Goal: Task Accomplishment & Management: Use online tool/utility

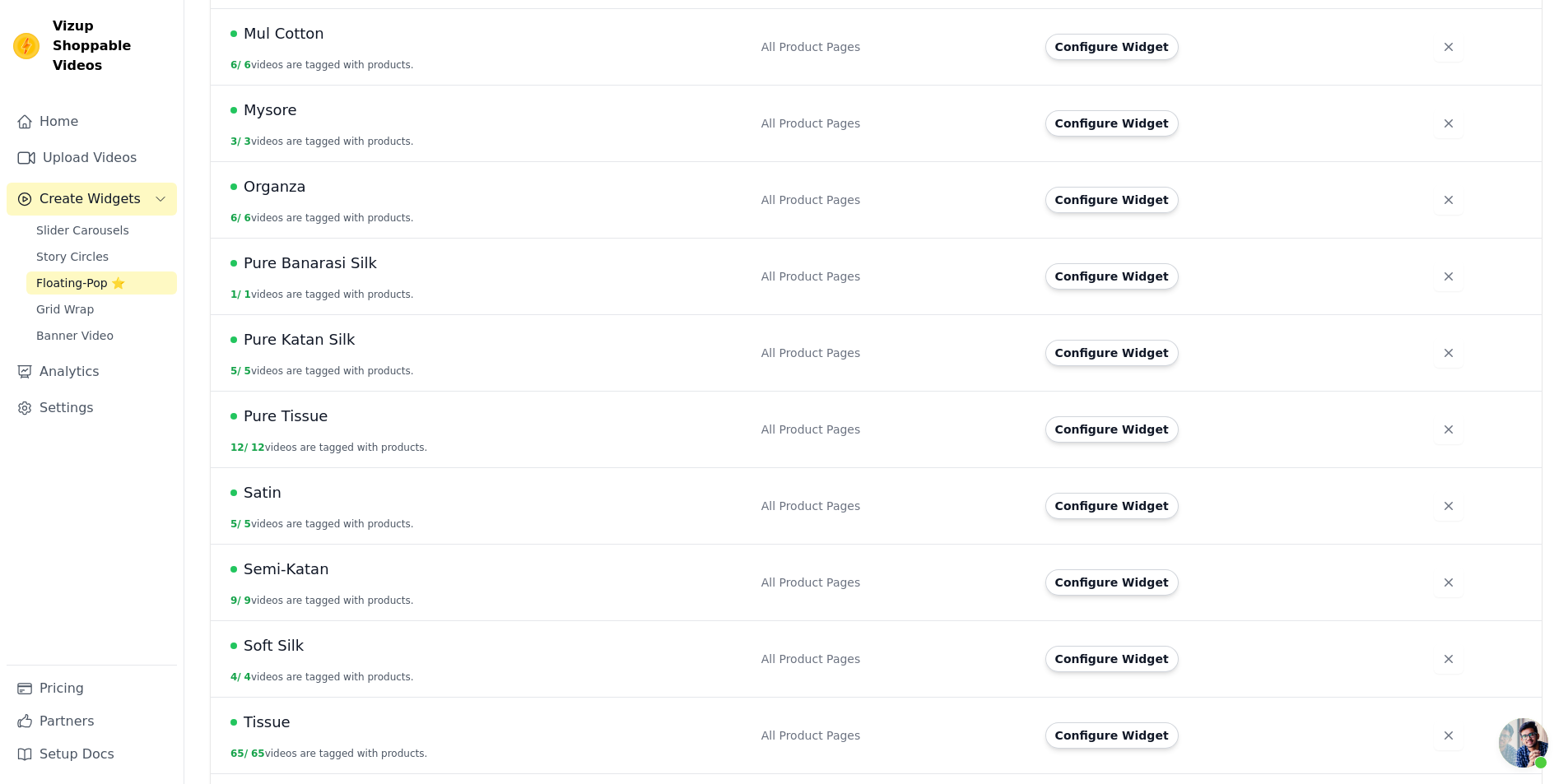
scroll to position [935, 0]
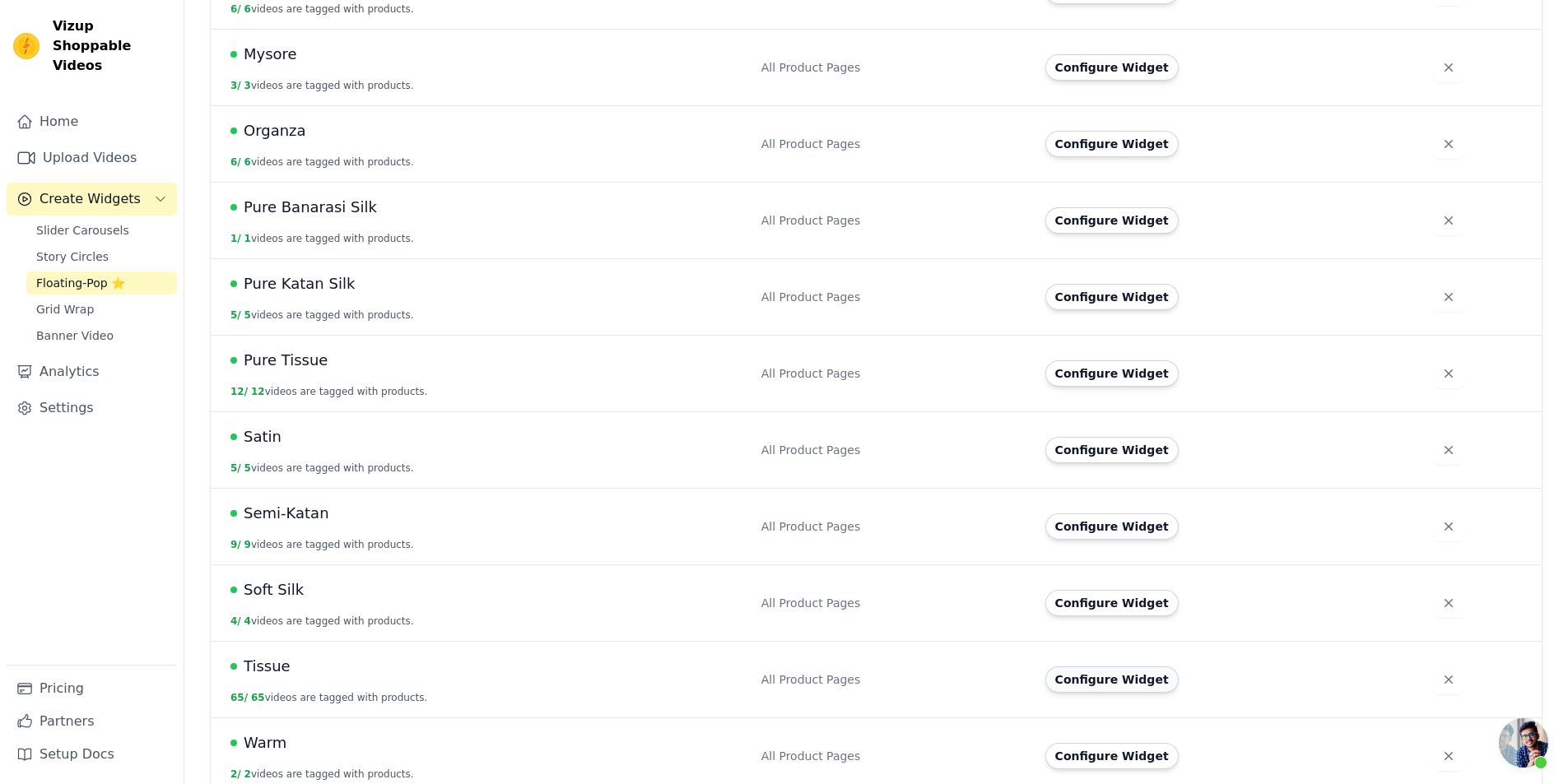
click at [1102, 671] on button "Configure Widget" at bounding box center [1112, 679] width 133 height 26
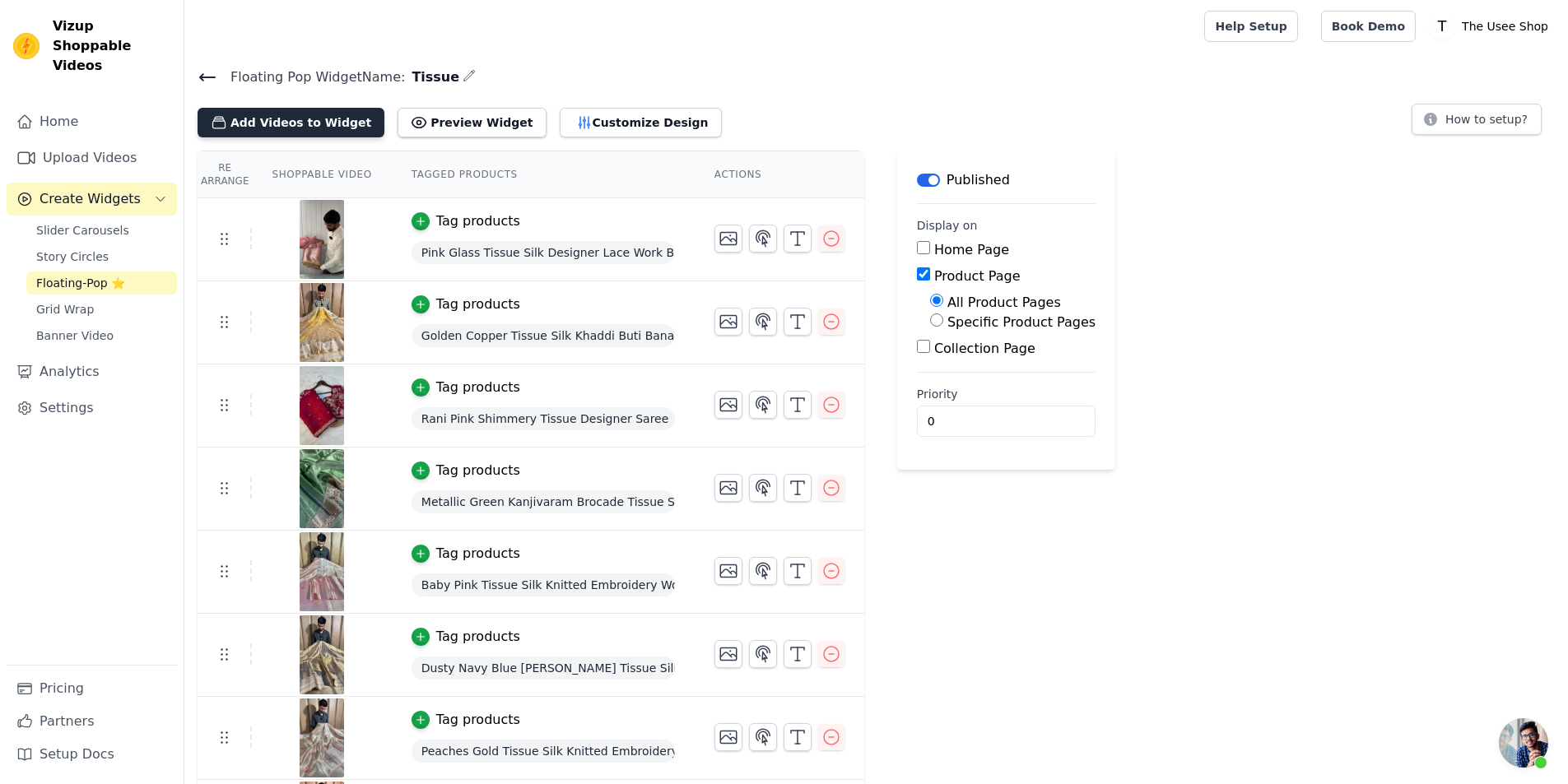
click at [299, 126] on button "Add Videos to Widget" at bounding box center [291, 123] width 187 height 29
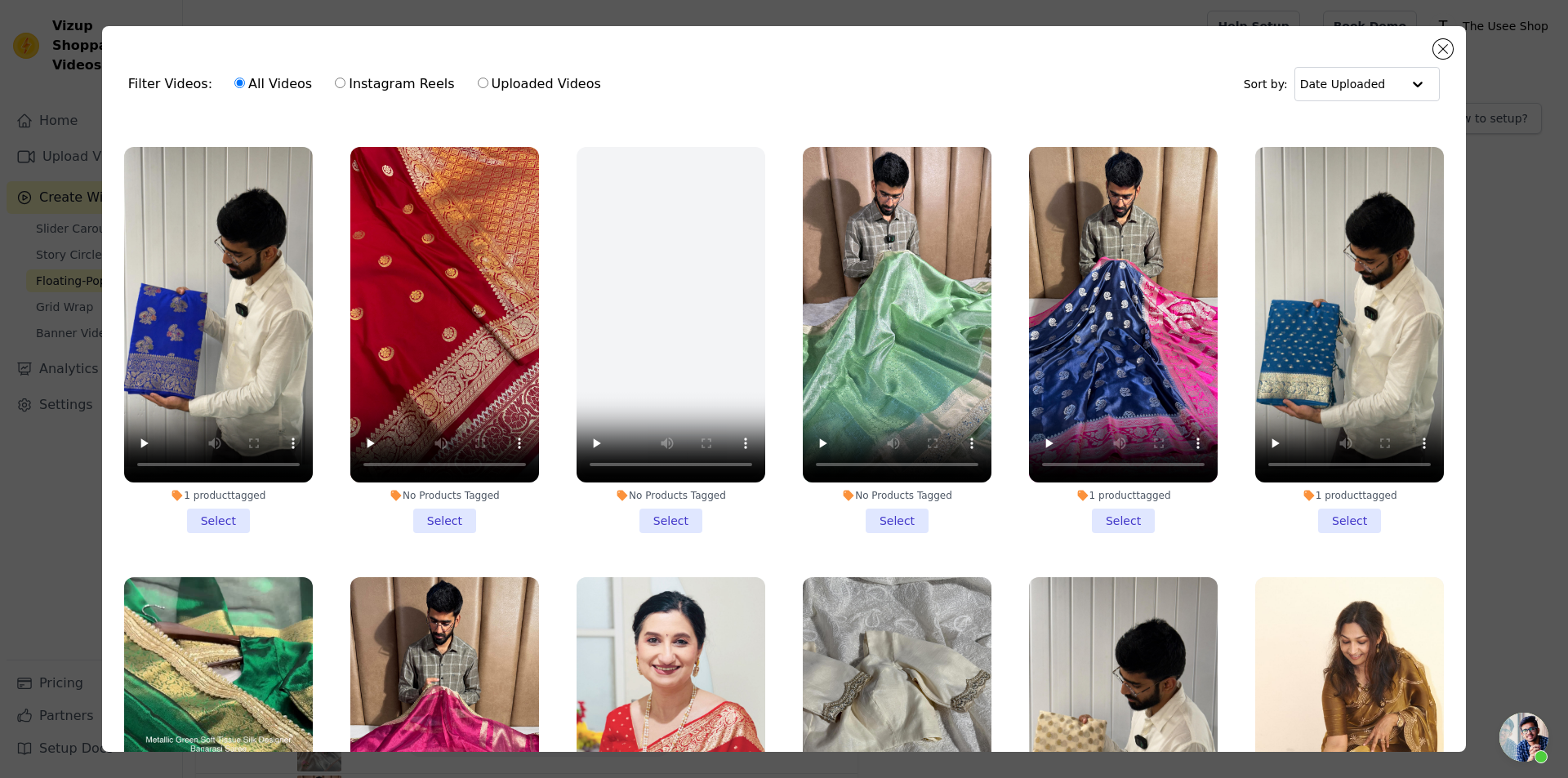
scroll to position [817, 0]
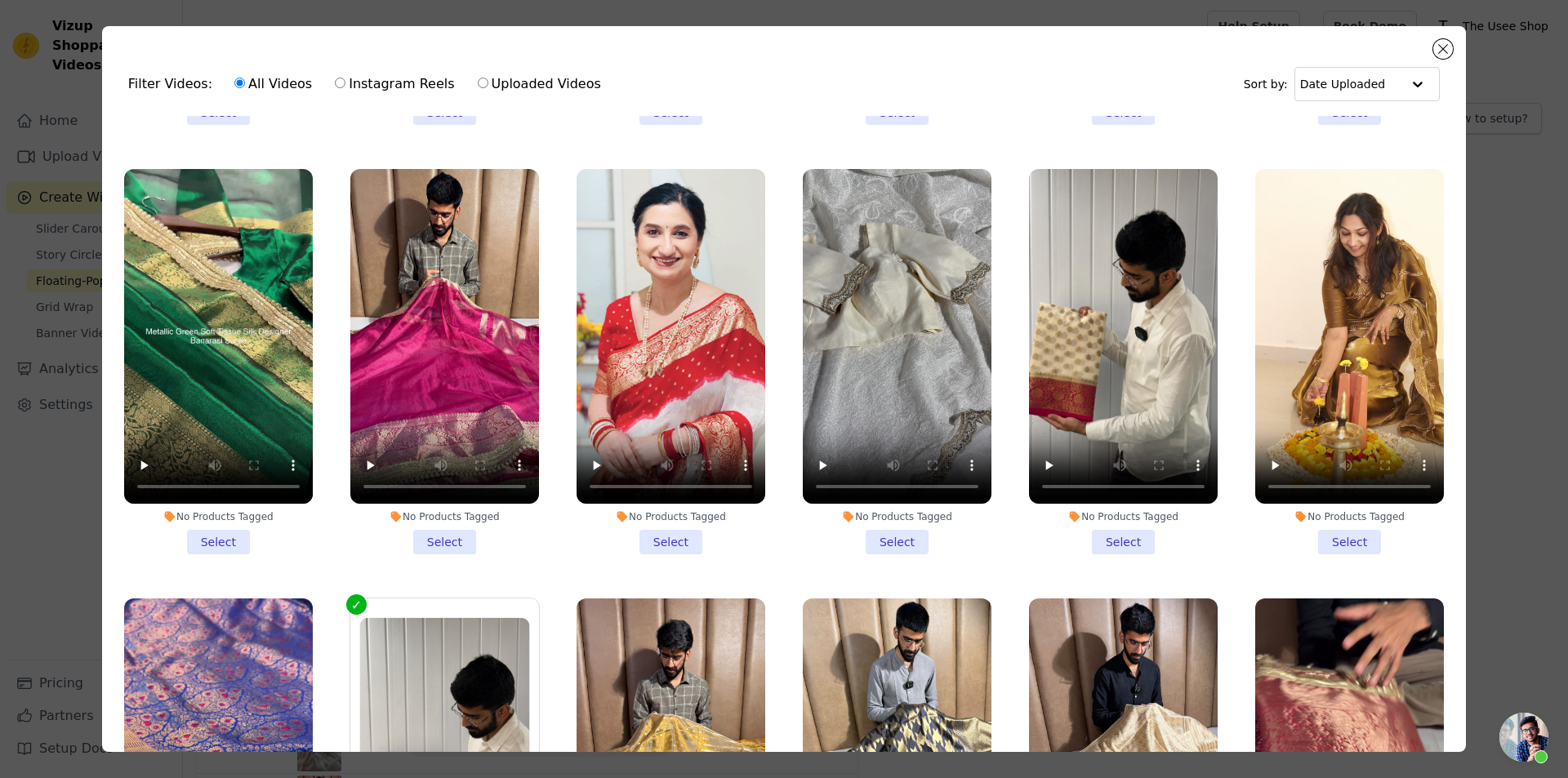
click at [443, 526] on li "No Products Tagged Select" at bounding box center [445, 362] width 189 height 386
click at [0, 0] on input "No Products Tagged Select" at bounding box center [0, 0] width 0 height 0
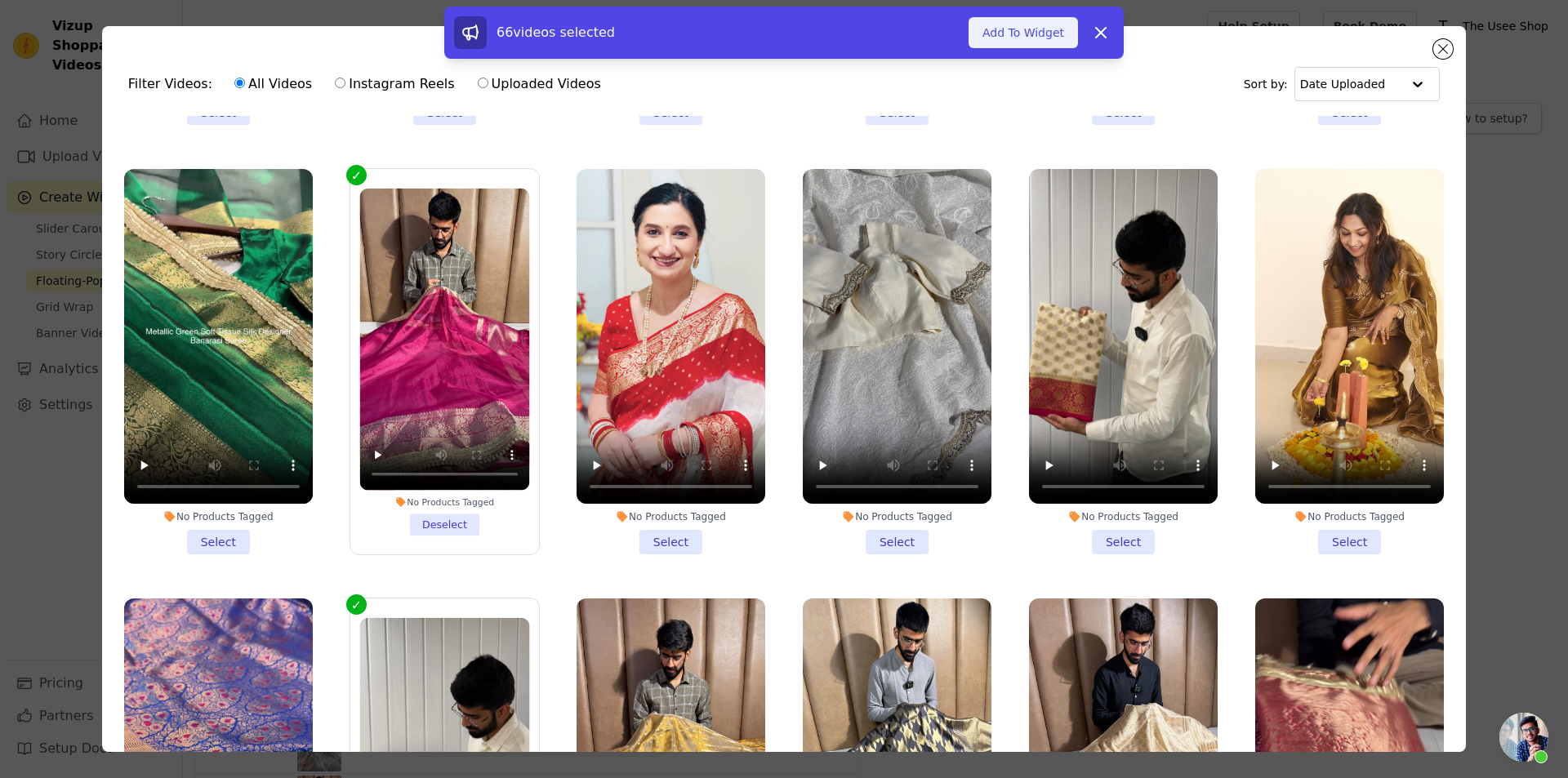
click at [1031, 39] on button "Add To Widget" at bounding box center [1023, 33] width 109 height 31
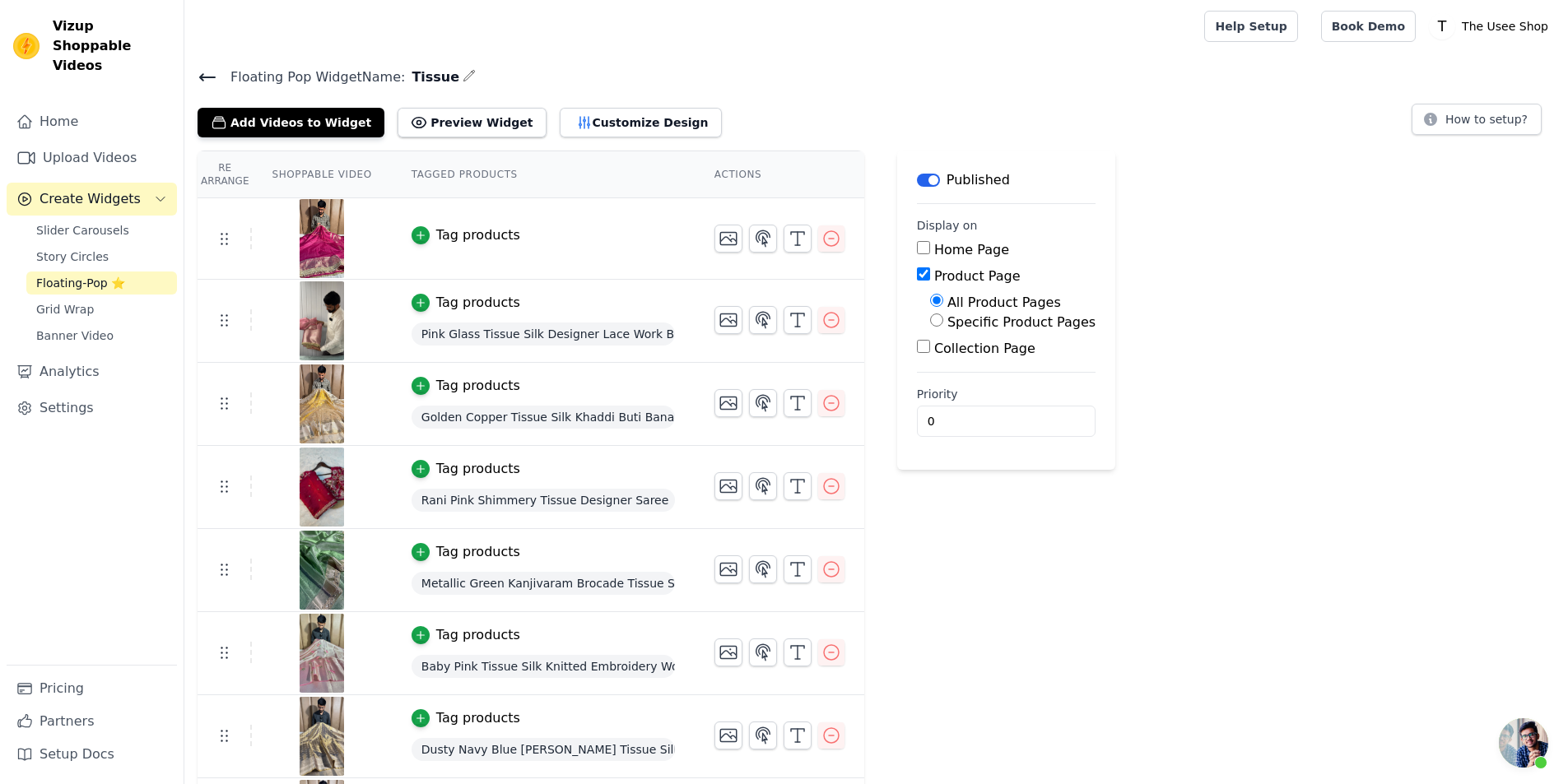
click at [459, 247] on td "Tag products" at bounding box center [543, 239] width 303 height 81
click at [466, 238] on div "Tag products" at bounding box center [478, 235] width 84 height 20
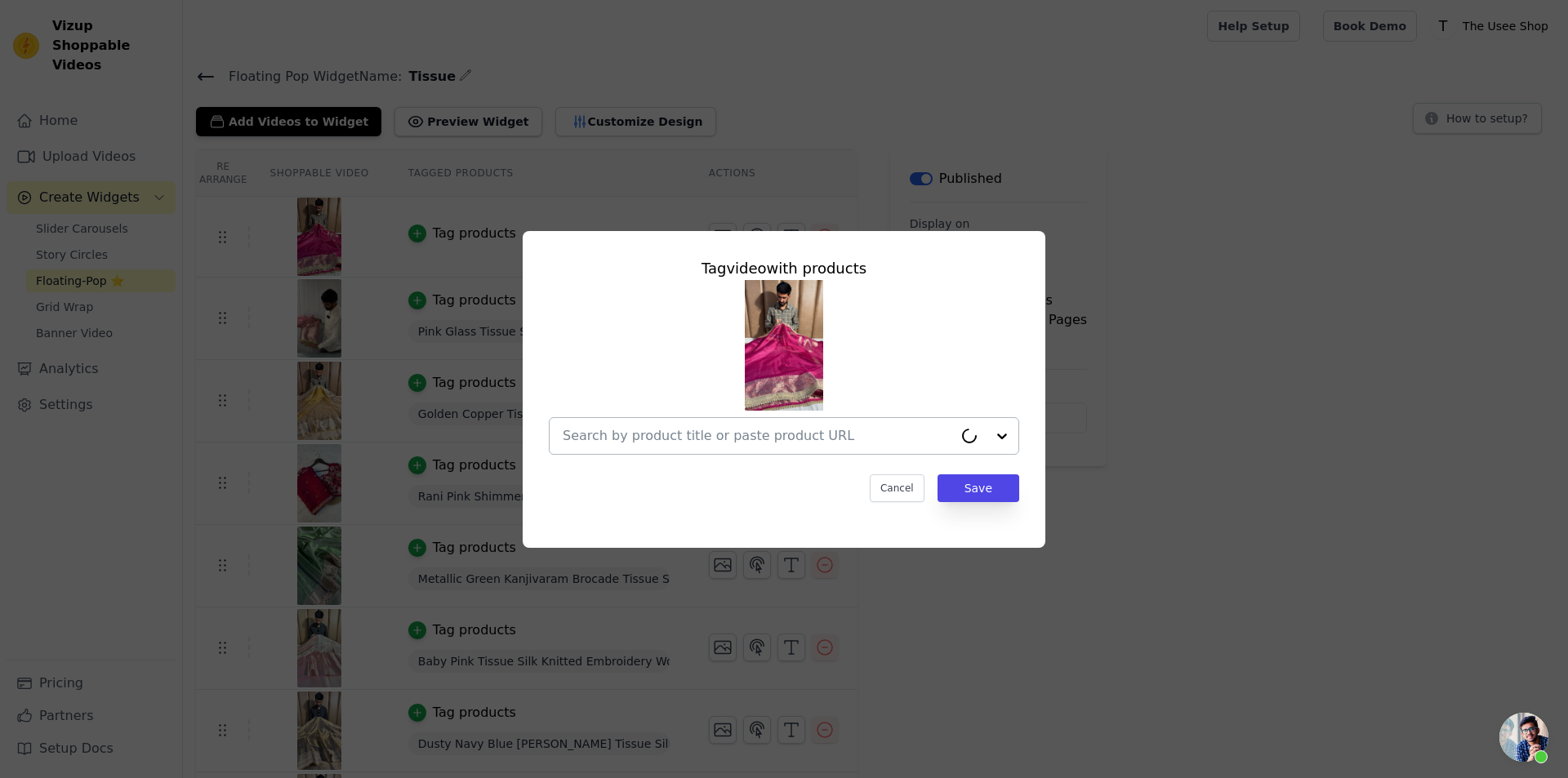
click at [738, 427] on input "text" at bounding box center [757, 436] width 391 height 20
paste input "[URL][DOMAIN_NAME]"
type input "[URL][DOMAIN_NAME]"
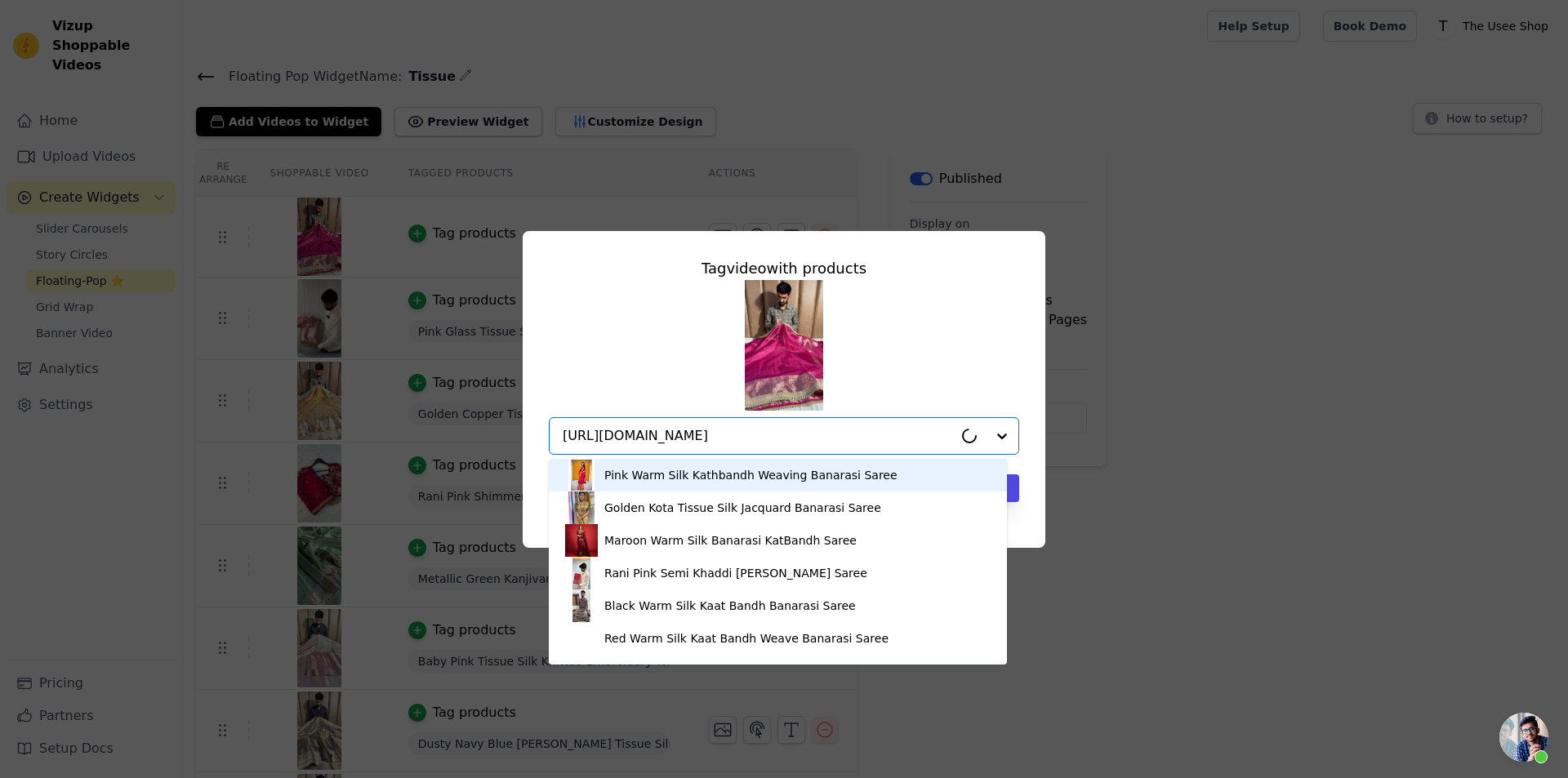
scroll to position [0, 132]
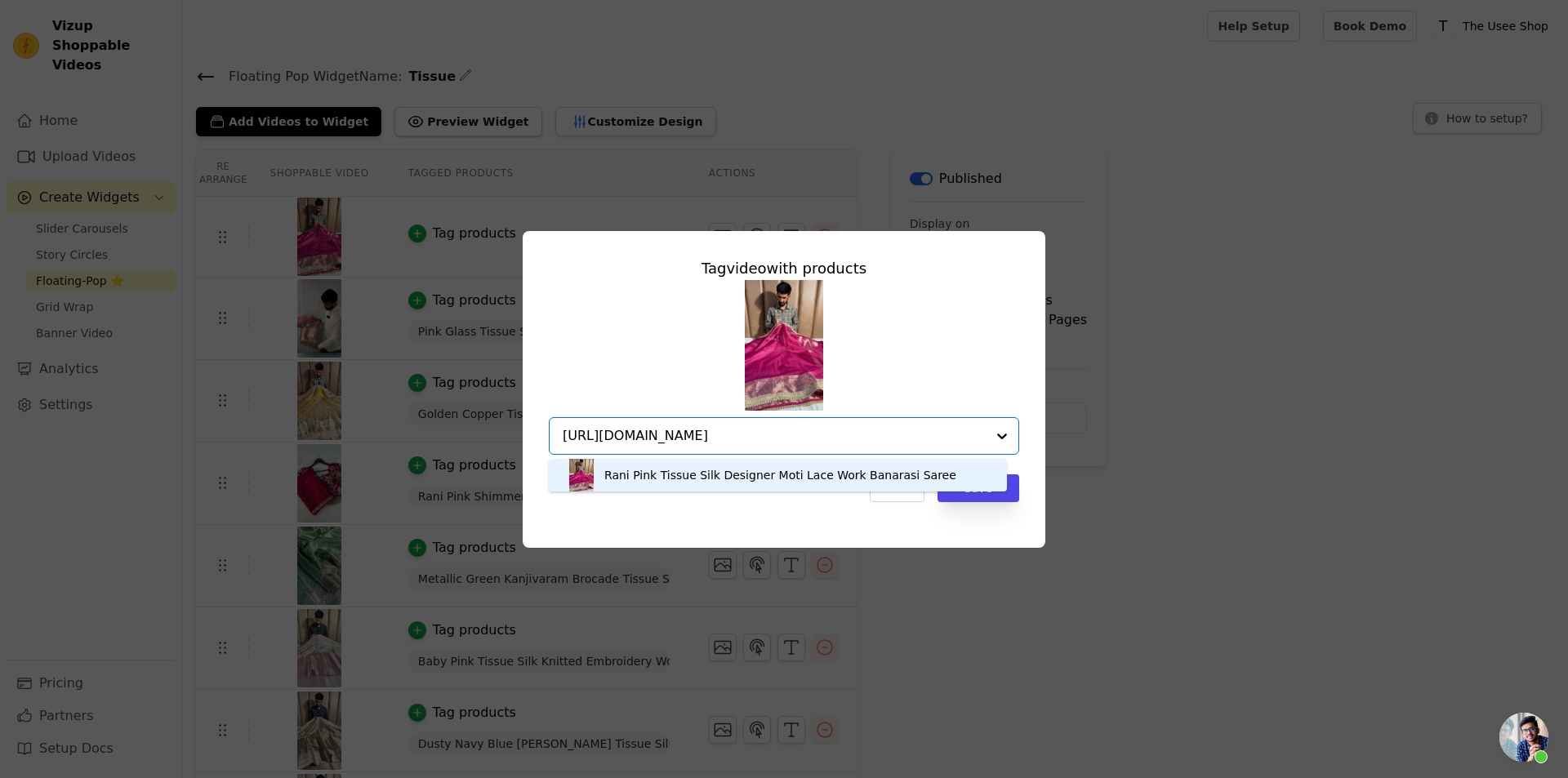
click at [761, 475] on div "Rani Pink Tissue Silk Designer Moti Lace Work Banarasi Saree" at bounding box center [781, 475] width 352 height 16
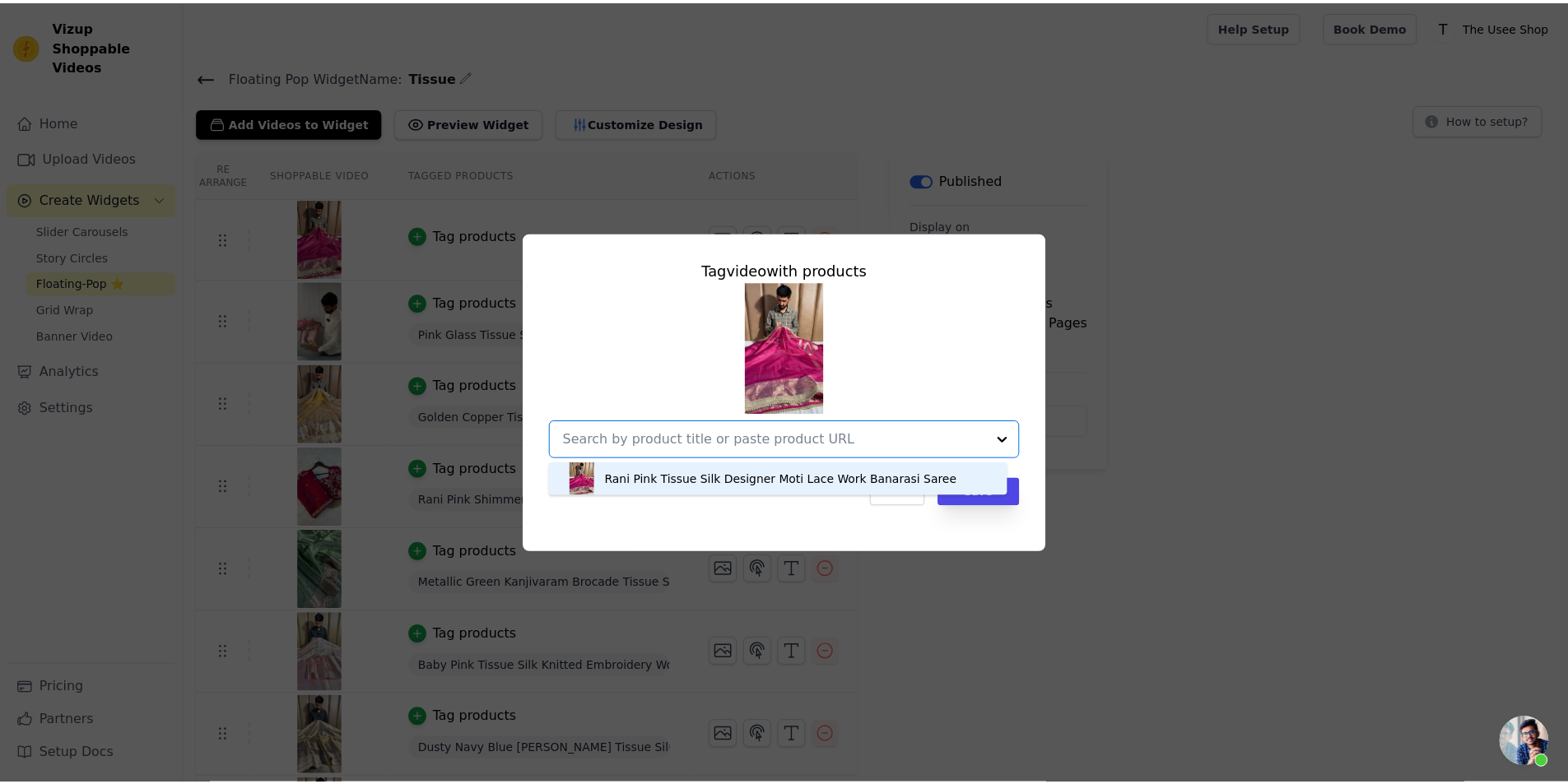
scroll to position [0, 0]
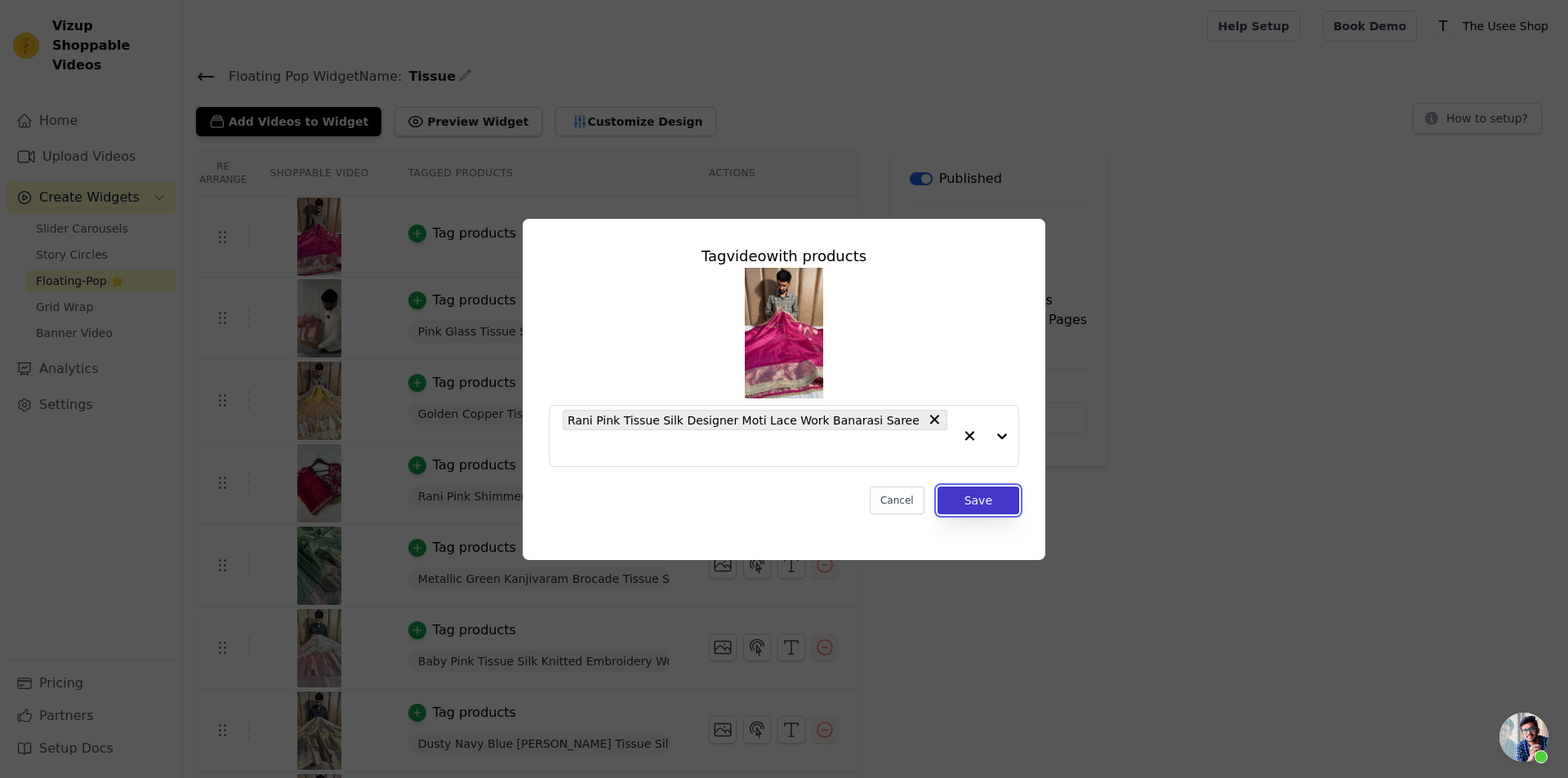
click at [967, 487] on button "Save" at bounding box center [978, 501] width 82 height 27
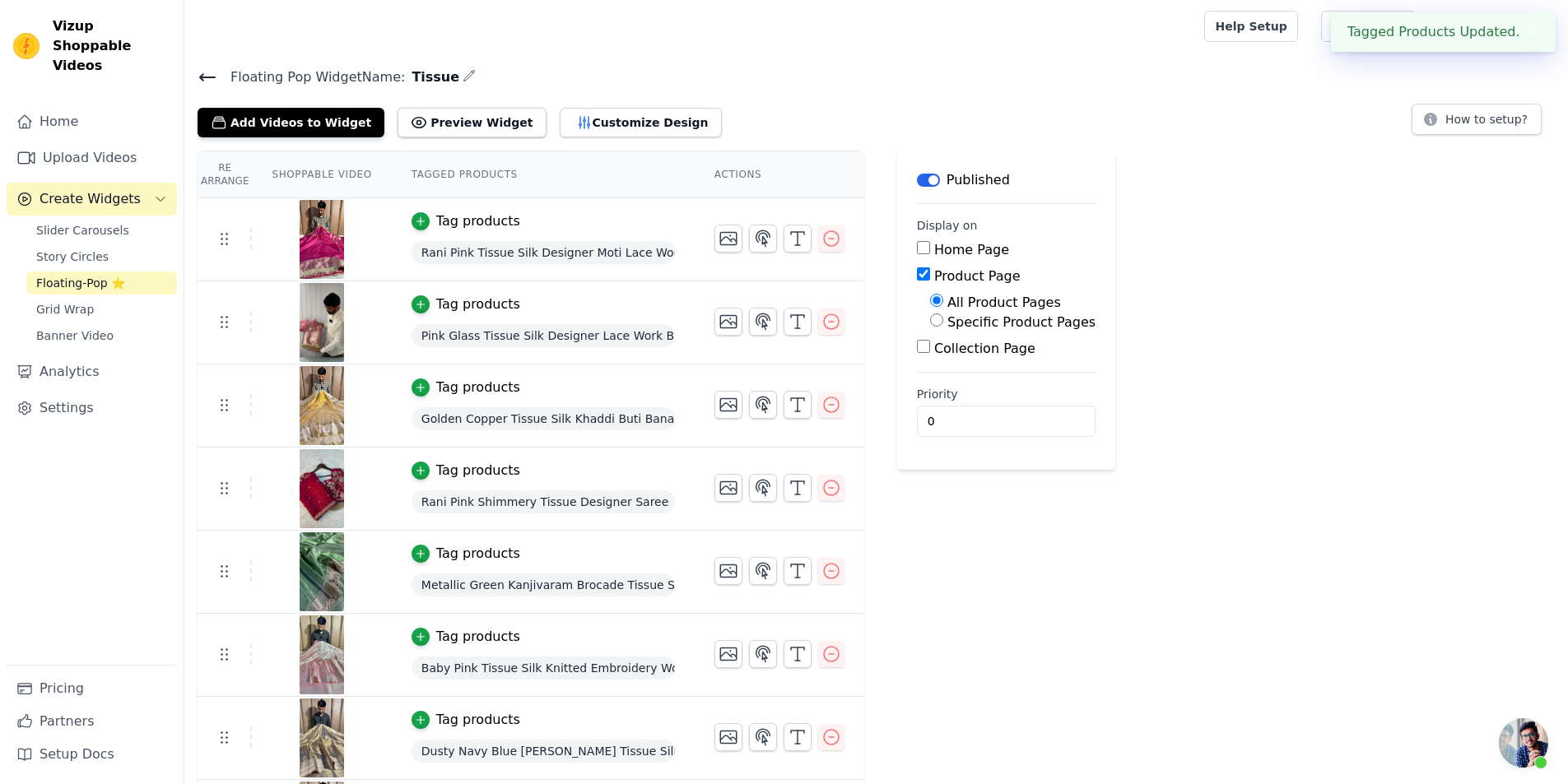
click at [206, 72] on icon at bounding box center [207, 77] width 20 height 20
